Goal: Information Seeking & Learning: Learn about a topic

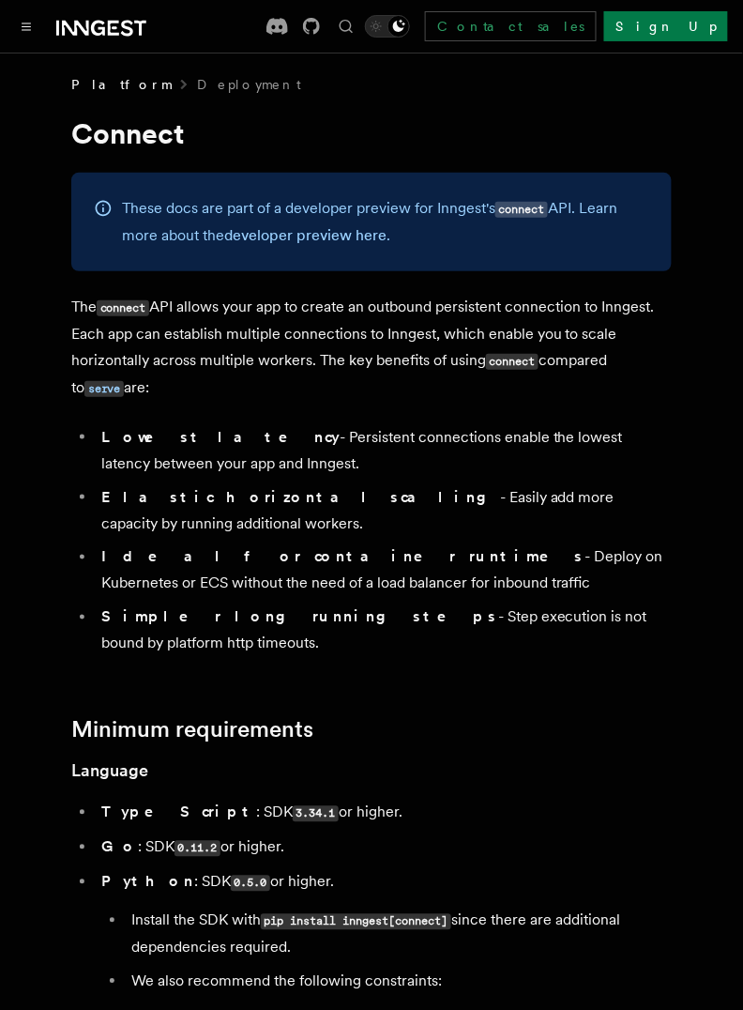
click at [420, 477] on li "Lowest latency - Persistent connections enable the lowest latency between your …" at bounding box center [384, 450] width 576 height 53
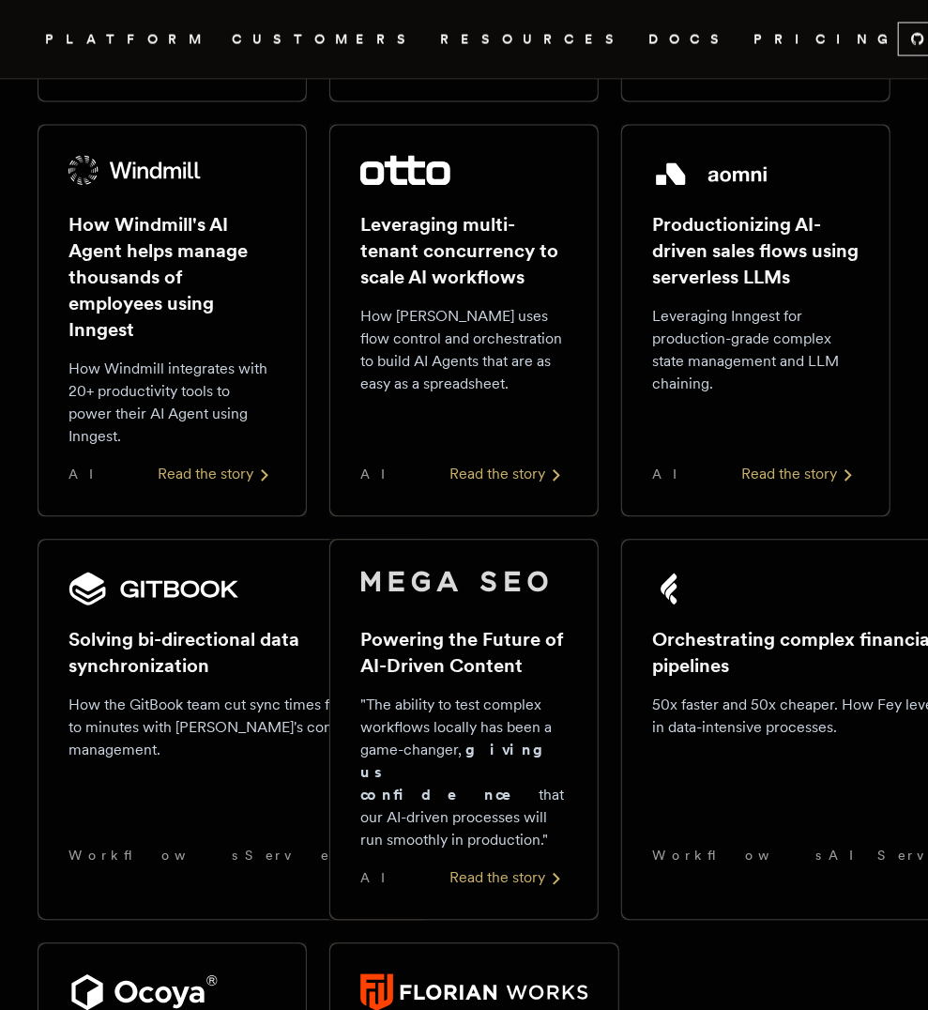
scroll to position [1269, 0]
